Goal: Task Accomplishment & Management: Manage account settings

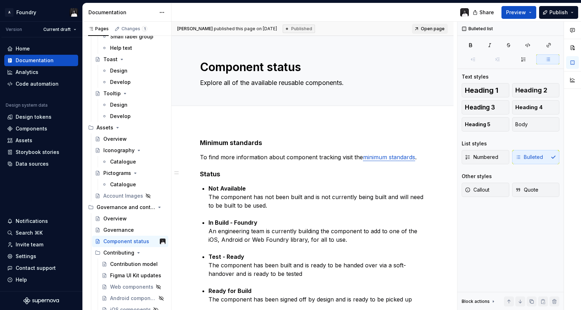
scroll to position [1865, 0]
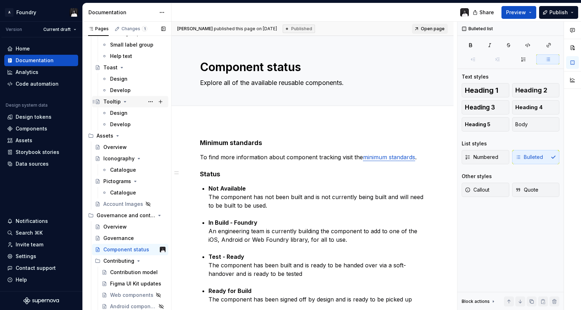
click at [108, 103] on div "Tooltip" at bounding box center [111, 101] width 17 height 7
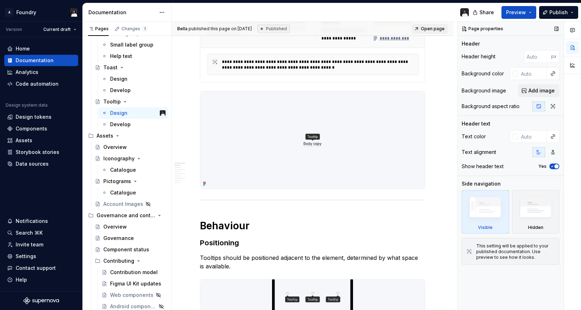
scroll to position [187, 0]
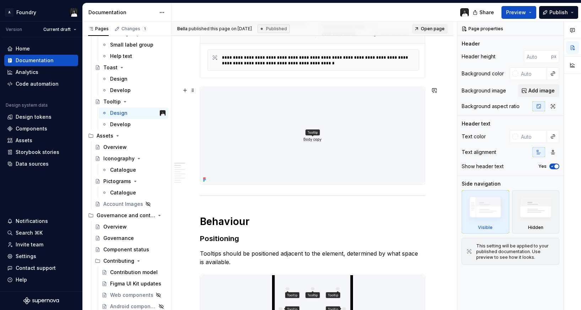
click at [368, 154] on img at bounding box center [312, 135] width 225 height 97
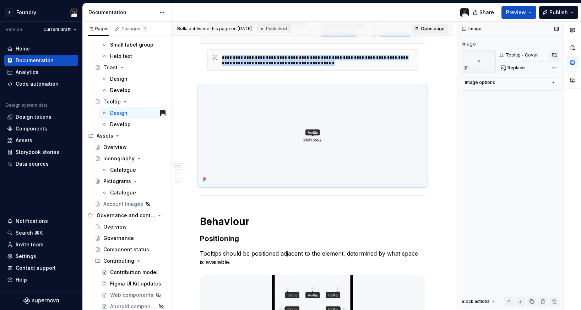
click at [556, 55] on button "button" at bounding box center [555, 55] width 10 height 10
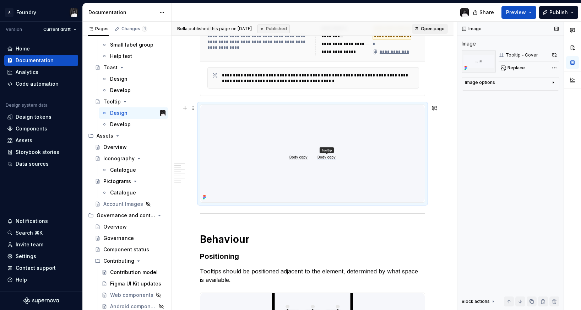
scroll to position [157, 0]
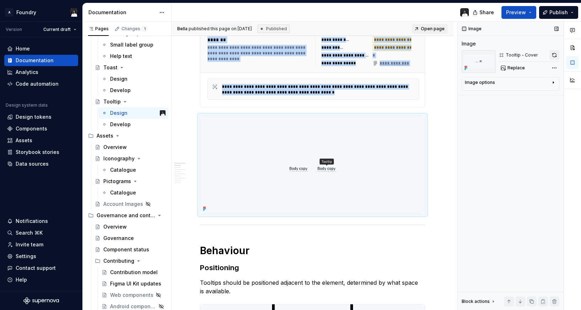
click at [556, 54] on button "button" at bounding box center [555, 55] width 10 height 10
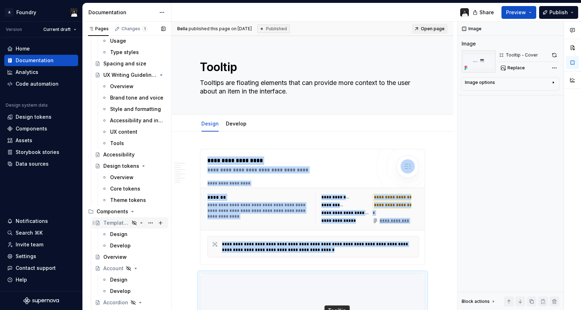
scroll to position [222, 0]
click at [113, 212] on div "Components" at bounding box center [113, 210] width 32 height 7
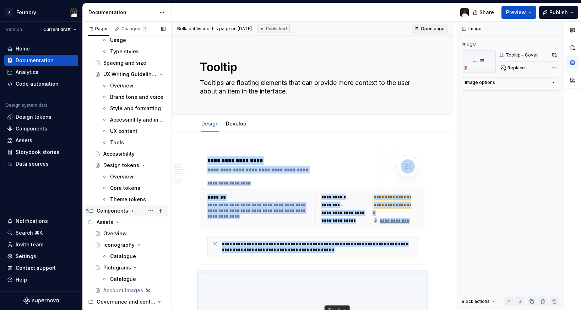
click at [102, 212] on div "Components" at bounding box center [113, 210] width 32 height 7
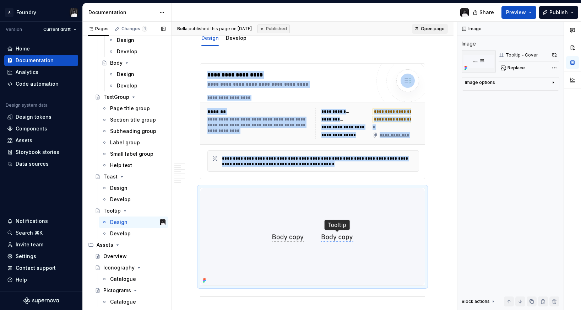
scroll to position [1758, 0]
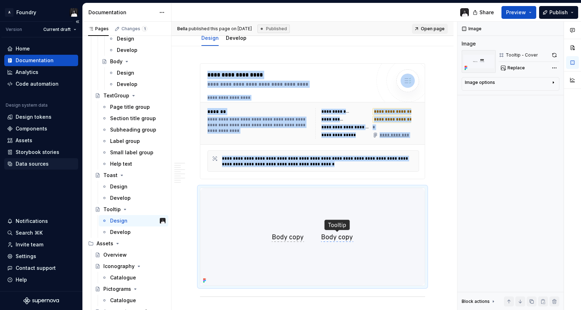
type textarea "*"
click at [27, 164] on div "Data sources" at bounding box center [32, 163] width 33 height 7
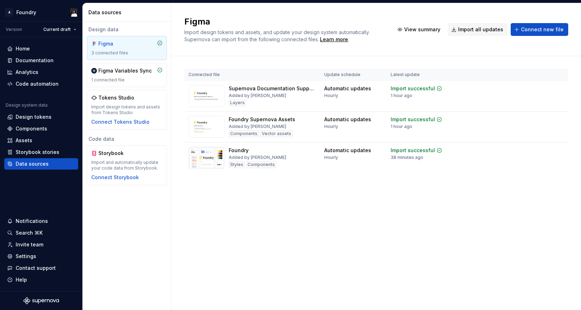
click at [272, 218] on div "Figma Import design tokens and assets, and update your design system automatica…" at bounding box center [377, 156] width 410 height 307
click at [357, 222] on div "Figma Import design tokens and assets, and update your design system automatica…" at bounding box center [377, 156] width 410 height 307
click at [481, 200] on div "Figma Import design tokens and assets, and update your design system automatica…" at bounding box center [377, 156] width 410 height 307
click at [530, 162] on div "Import updates" at bounding box center [532, 162] width 32 height 6
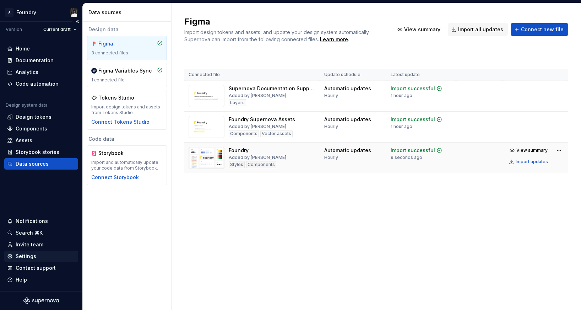
click at [29, 255] on div "Settings" at bounding box center [26, 256] width 21 height 7
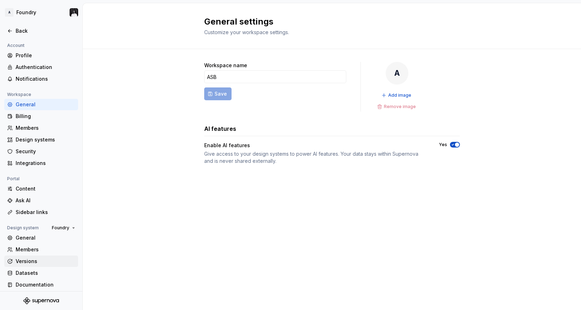
click at [29, 258] on div "Versions" at bounding box center [46, 261] width 60 height 7
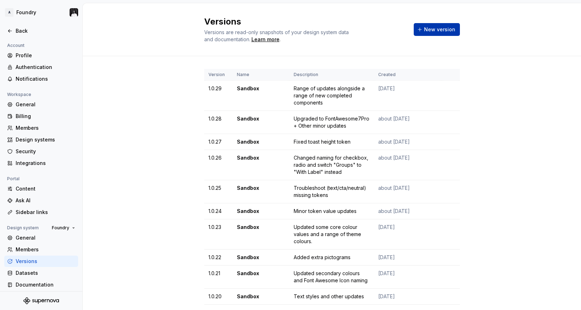
click at [433, 28] on span "New version" at bounding box center [439, 29] width 31 height 7
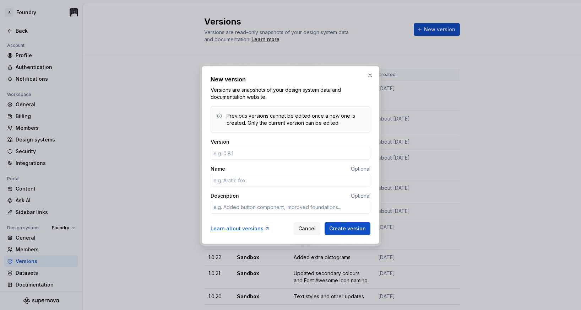
type input "1"
type textarea "*"
type input "1.0.30"
type textarea "*"
click at [262, 181] on input "Name" at bounding box center [291, 180] width 160 height 13
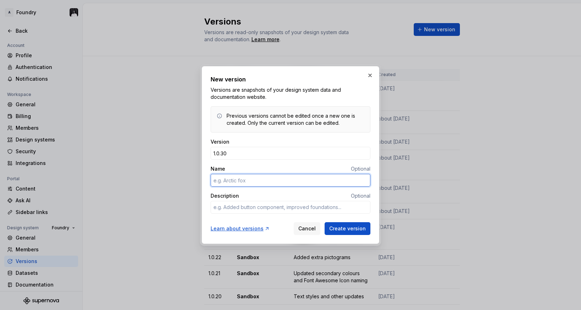
type input "S"
type textarea "*"
type input "Sandbox"
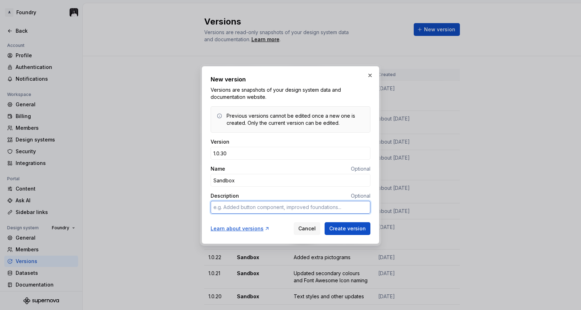
type textarea "*"
click at [245, 208] on textarea "Description" at bounding box center [291, 207] width 160 height 13
type textarea "C"
type textarea "*"
type textarea "Ch"
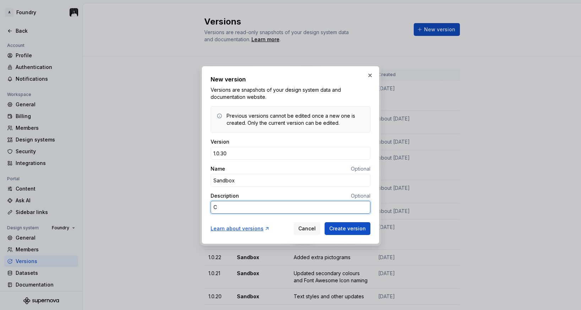
type textarea "*"
type textarea "Cha"
type textarea "*"
type textarea "[PERSON_NAME]"
type textarea "*"
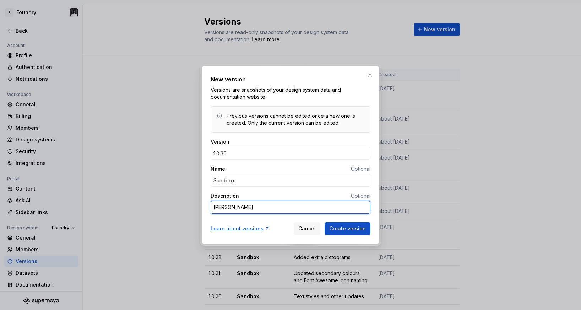
type textarea "[PERSON_NAME]"
type textarea "*"
type textarea "Change"
type textarea "*"
type textarea "Changed"
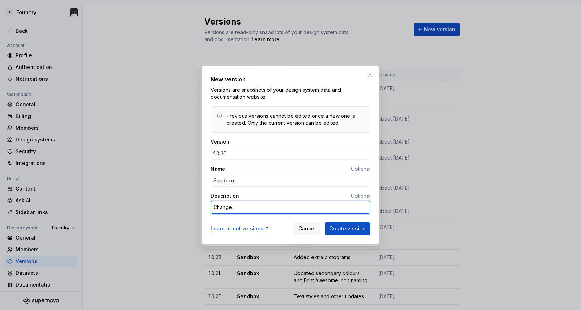
type textarea "*"
type textarea "Changed"
type textarea "*"
type textarea "Changed s"
type textarea "*"
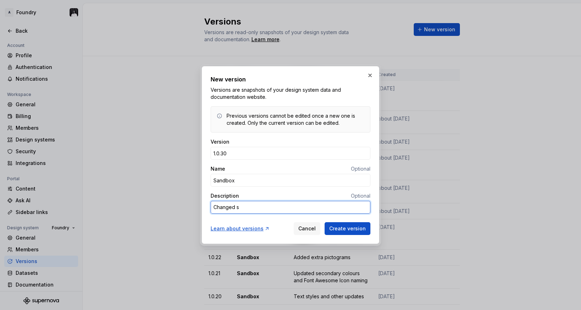
type textarea "Changed so"
type textarea "*"
type textarea "Changed som"
type textarea "*"
type textarea "Changed some"
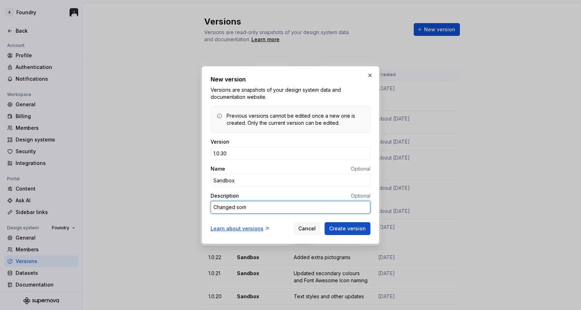
type textarea "*"
type textarea "Changed some"
type textarea "*"
type textarea "Changed some c"
type textarea "*"
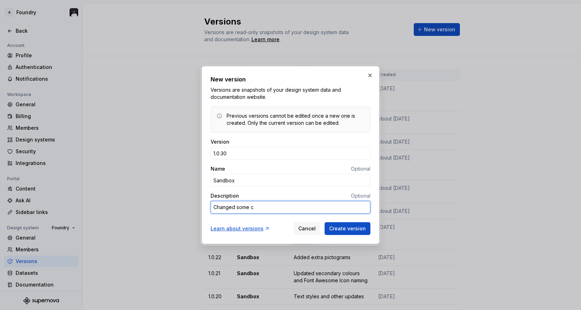
type textarea "Changed some co"
type textarea "*"
type textarea "Changed some col"
type textarea "*"
type textarea "Changed some colo"
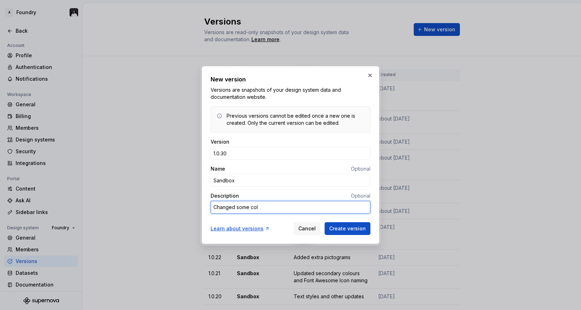
type textarea "*"
type textarea "Changed some colou"
type textarea "*"
type textarea "Changed some colour"
type textarea "*"
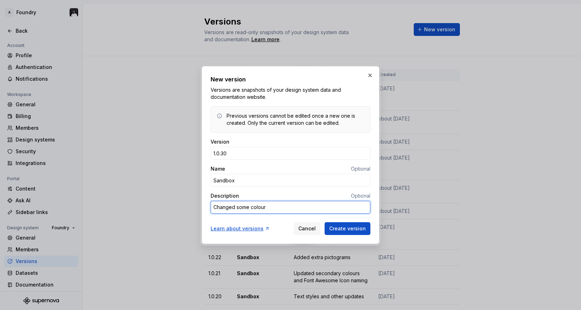
type textarea "Changed some colour"
type textarea "*"
type textarea "Changed some colour v"
type textarea "*"
type textarea "Changed some colour va"
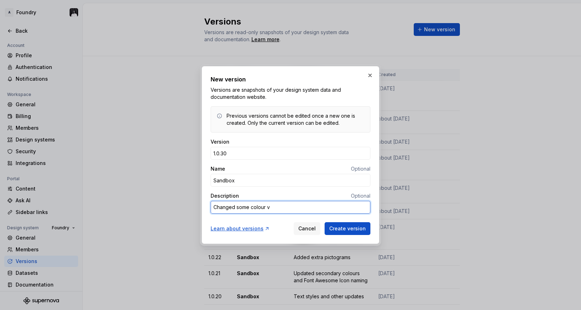
type textarea "*"
type textarea "Changed some colour val"
type textarea "*"
type textarea "Changed some colour valu"
type textarea "*"
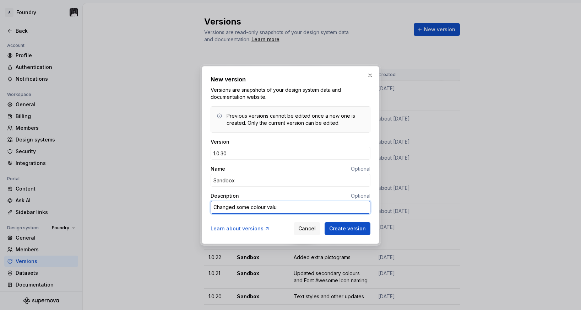
type textarea "Changed some colour value"
type textarea "*"
type textarea "Changed some colour values"
type textarea "*"
type textarea "Changed some colour values"
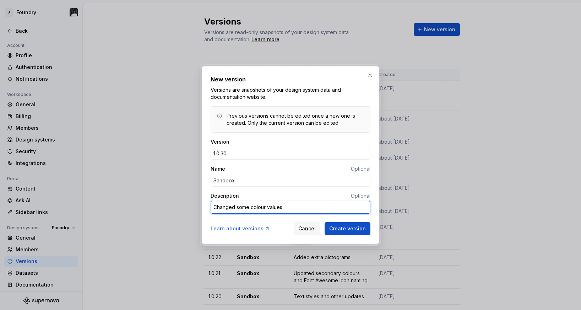
type textarea "*"
type textarea "Changed some colour values a"
type textarea "*"
type textarea "Changed some colour values an"
type textarea "*"
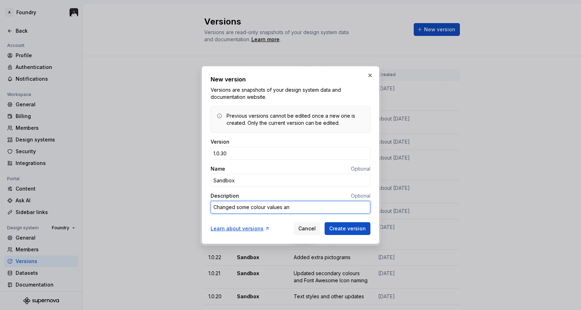
type textarea "Changed some colour values and"
type textarea "*"
type textarea "Changed some colour values and"
type textarea "*"
type textarea "Changed some colour values and m"
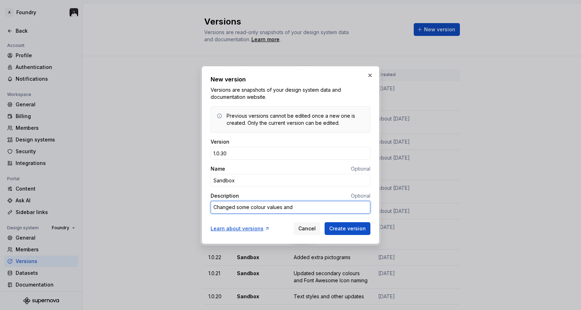
type textarea "*"
type textarea "Changed some colour values and ma"
type textarea "*"
type textarea "Changed some colour values and mad"
type textarea "*"
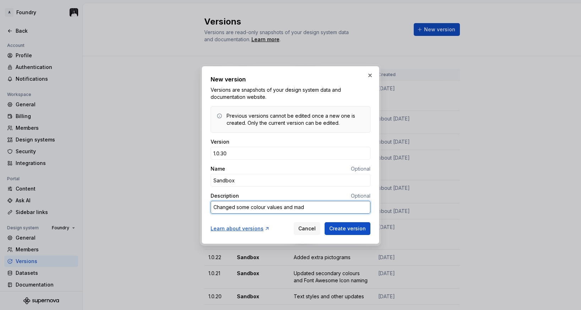
type textarea "Changed some colour values and made"
type textarea "*"
type textarea "Changed some colour values and made"
type textarea "*"
type textarea "Changed some colour values and made s"
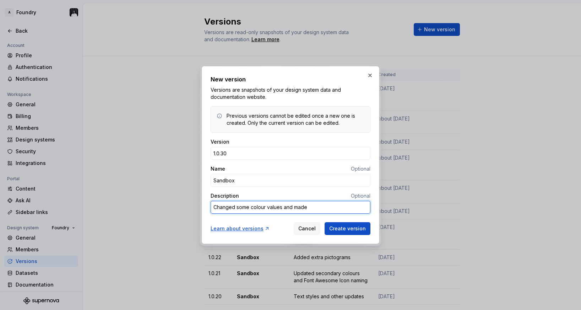
type textarea "*"
type textarea "Changed some colour values and made so"
type textarea "*"
type textarea "Changed some colour values and made som"
type textarea "*"
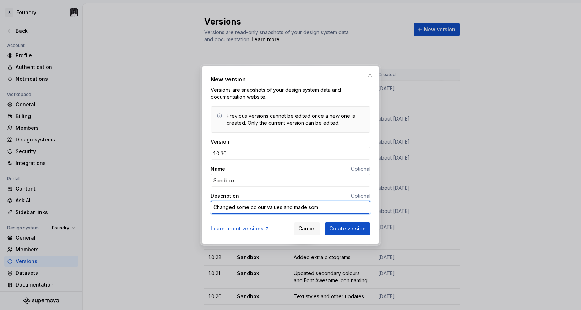
type textarea "Changed some colour values and made some"
type textarea "*"
type textarea "Changed some colour values and made some"
type textarea "*"
type textarea "Changed some colour values and made some s"
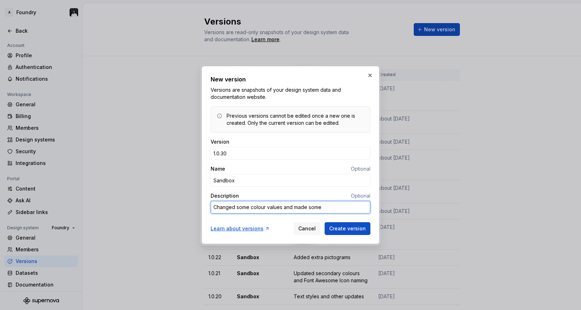
type textarea "*"
type textarea "Changed some colour values and made some sl"
type textarea "*"
type textarea "Changed some colour values and made some sli"
type textarea "*"
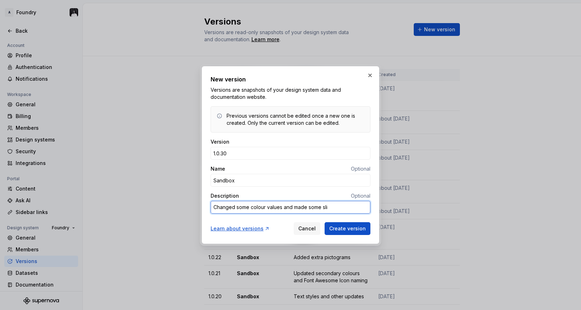
type textarea "Changed some colour values and made some slig"
type textarea "*"
type textarea "Changed some colour values and made some [PERSON_NAME]"
type textarea "*"
type textarea "Changed some colour values and made some slight"
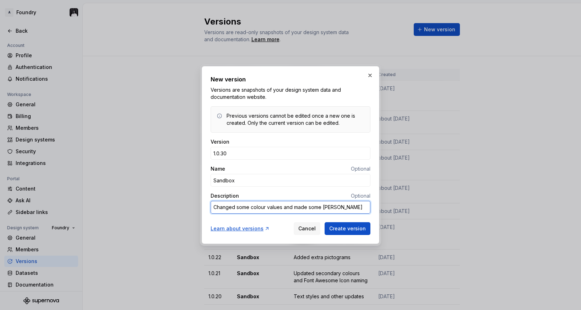
type textarea "*"
type textarea "Changed some colour values and made some slight"
type textarea "*"
type textarea "Changed some colour values and made some slight a"
type textarea "*"
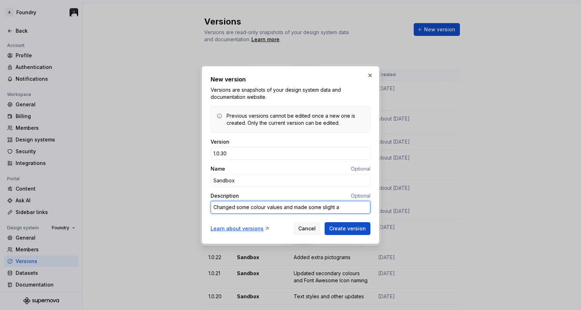
type textarea "Changed some colour values and made some slight ad"
type textarea "*"
type textarea "Changed some colour values and made some slight adj"
type textarea "*"
type textarea "Changed some colour values and made some slight adju"
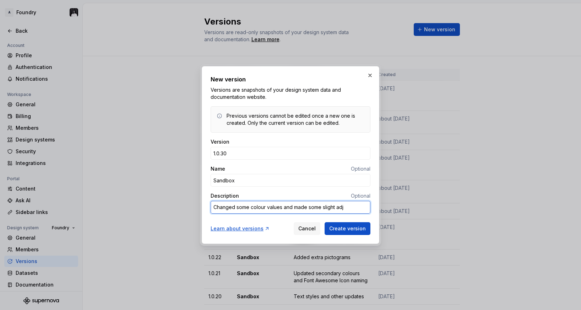
type textarea "*"
type textarea "Changed some colour values and made some slight adjus"
type textarea "*"
type textarea "Changed some colour values and made some slight adjust"
type textarea "*"
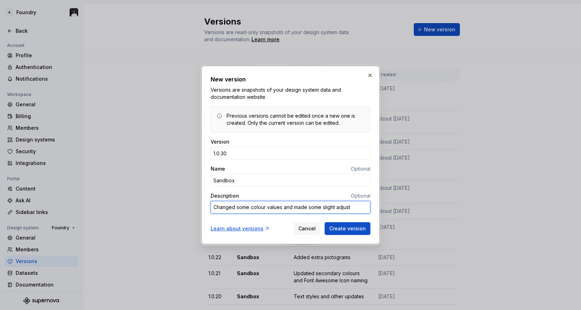
type textarea "Changed some colour values and made some slight adjustm"
type textarea "*"
type textarea "Changed some colour values and made some slight adjustme"
type textarea "*"
type textarea "Changed some colour values and made some slight adjustmen"
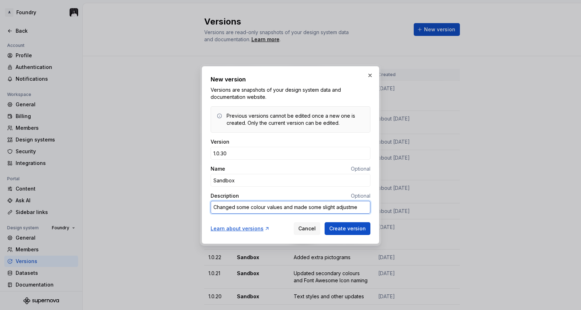
type textarea "*"
type textarea "Changed some colour values and made some slight adjustment"
type textarea "*"
type textarea "Changed some colour values and made some slight adjustments"
type textarea "*"
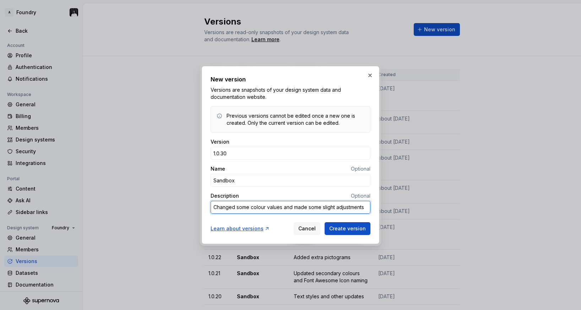
type textarea "Changed some colour values and made some slight adjustments"
type textarea "*"
type textarea "Changed some colour values and made some slight adjustments t"
type textarea "*"
type textarea "Changed some colour values and made some slight adjustments to"
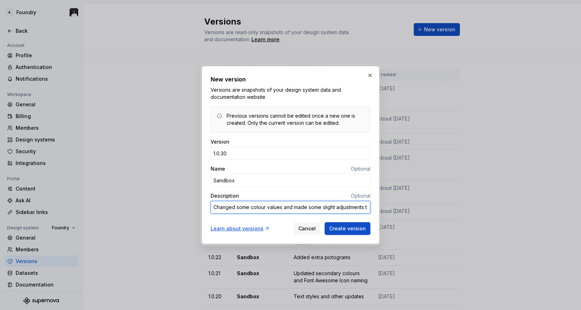
type textarea "*"
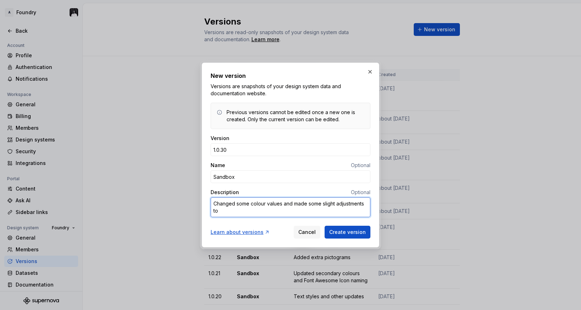
type textarea "Changed some colour values and made some slight adjustments to"
type textarea "*"
type textarea "Changed some colour values and made some slight adjustments to a"
type textarea "*"
type textarea "Changed some colour values and made some slight adjustments to a"
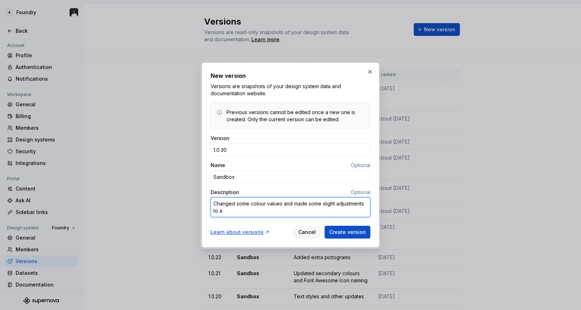
type textarea "*"
type textarea "Changed some colour values and made some slight adjustments to a r"
type textarea "*"
type textarea "Changed some colour values and made some slight adjustments to a ra"
type textarea "*"
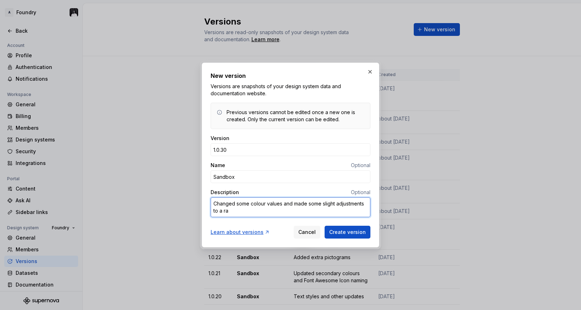
type textarea "Changed some colour values and made some slight adjustments to a ran"
type textarea "*"
type textarea "Changed some colour values and made some slight adjustments to a rang"
type textarea "*"
type textarea "Changed some colour values and made some slight adjustments to a range"
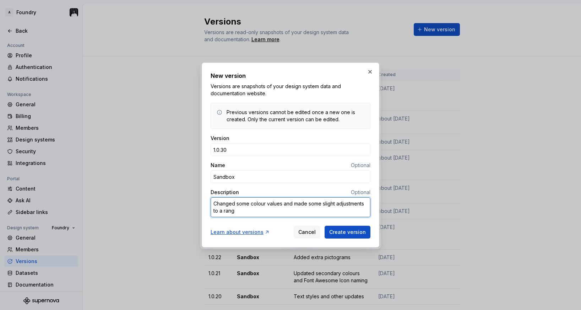
type textarea "*"
type textarea "Changed some colour values and made some slight adjustments to a range"
type textarea "*"
type textarea "Changed some colour values and made some slight adjustments to a range o"
type textarea "*"
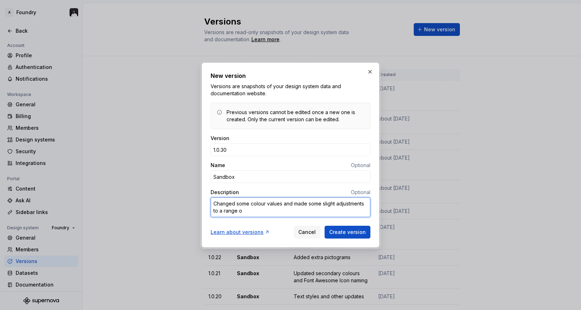
type textarea "Changed some colour values and made some slight adjustments to a range of"
type textarea "*"
type textarea "Changed some colour values and made some slight adjustments to a range of"
type textarea "*"
type textarea "Changed some colour values and made some slight adjustments to a range of c"
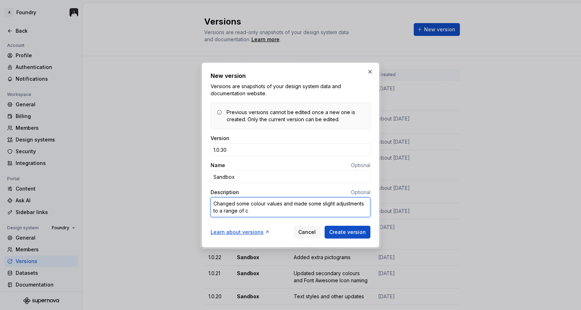
type textarea "*"
type textarea "Changed some colour values and made some slight adjustments to a range of co"
type textarea "*"
type textarea "Changed some colour values and made some slight adjustments to a range of com"
type textarea "*"
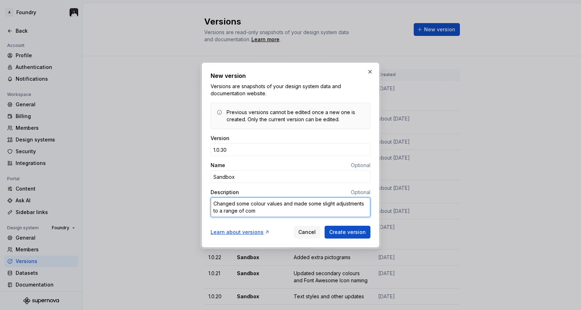
type textarea "Changed some colour values and made some slight adjustments to a range of comp"
type textarea "*"
type textarea "Changed some colour values and made some slight adjustments to a range of compo"
type textarea "*"
type textarea "Changed some colour values and made some slight adjustments to a range of compon"
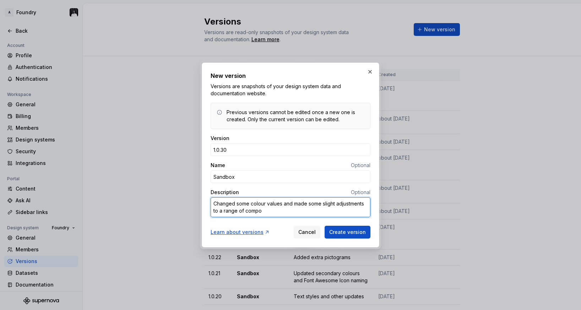
type textarea "*"
type textarea "Changed some colour values and made some slight adjustments to a range of compo…"
type textarea "*"
type textarea "Changed some colour values and made some slight adjustments to a range of compo…"
type textarea "*"
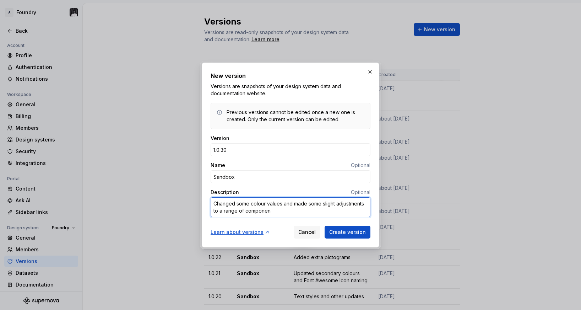
type textarea "Changed some colour values and made some slight adjustments to a range of compo…"
type textarea "*"
type textarea "Changed some colour values and made some slight adjustments to a range of compo…"
type textarea "*"
type textarea "Changed some colour values and made some slight adjustments to a range of compo…"
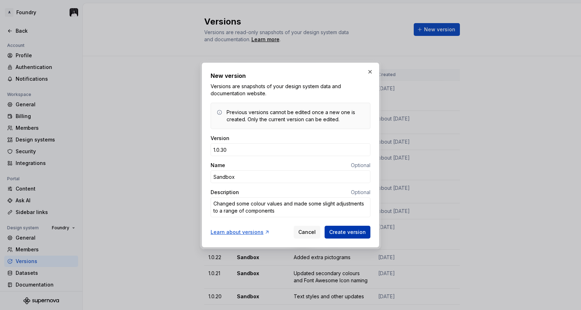
click at [345, 233] on span "Create version" at bounding box center [347, 231] width 37 height 7
type textarea "*"
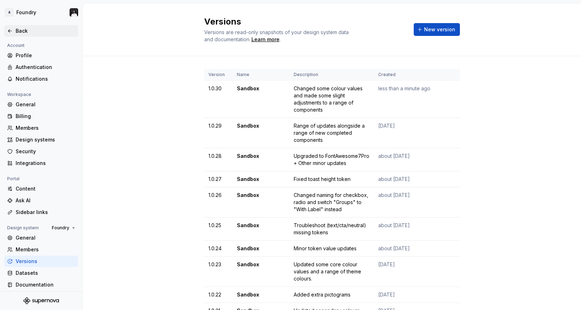
click at [17, 31] on div "Back" at bounding box center [46, 30] width 60 height 7
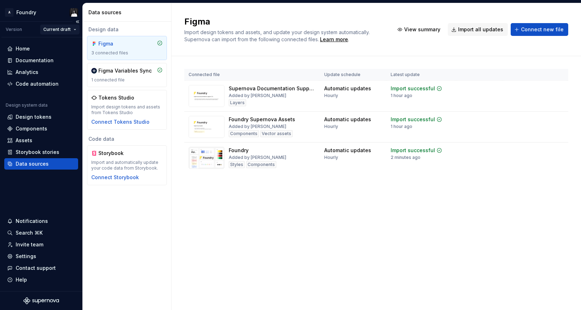
click at [56, 28] on html "A Foundry Version Current draft Home Documentation Analytics Code automation De…" at bounding box center [290, 155] width 581 height 310
click at [62, 29] on html "A Foundry Version Current draft Home Documentation Analytics Code automation De…" at bounding box center [290, 155] width 581 height 310
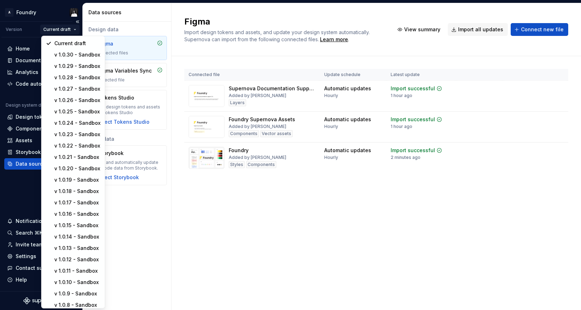
click at [62, 29] on html "A Foundry Version Current draft Home Documentation Analytics Code automation De…" at bounding box center [290, 155] width 581 height 310
